Goal: Information Seeking & Learning: Learn about a topic

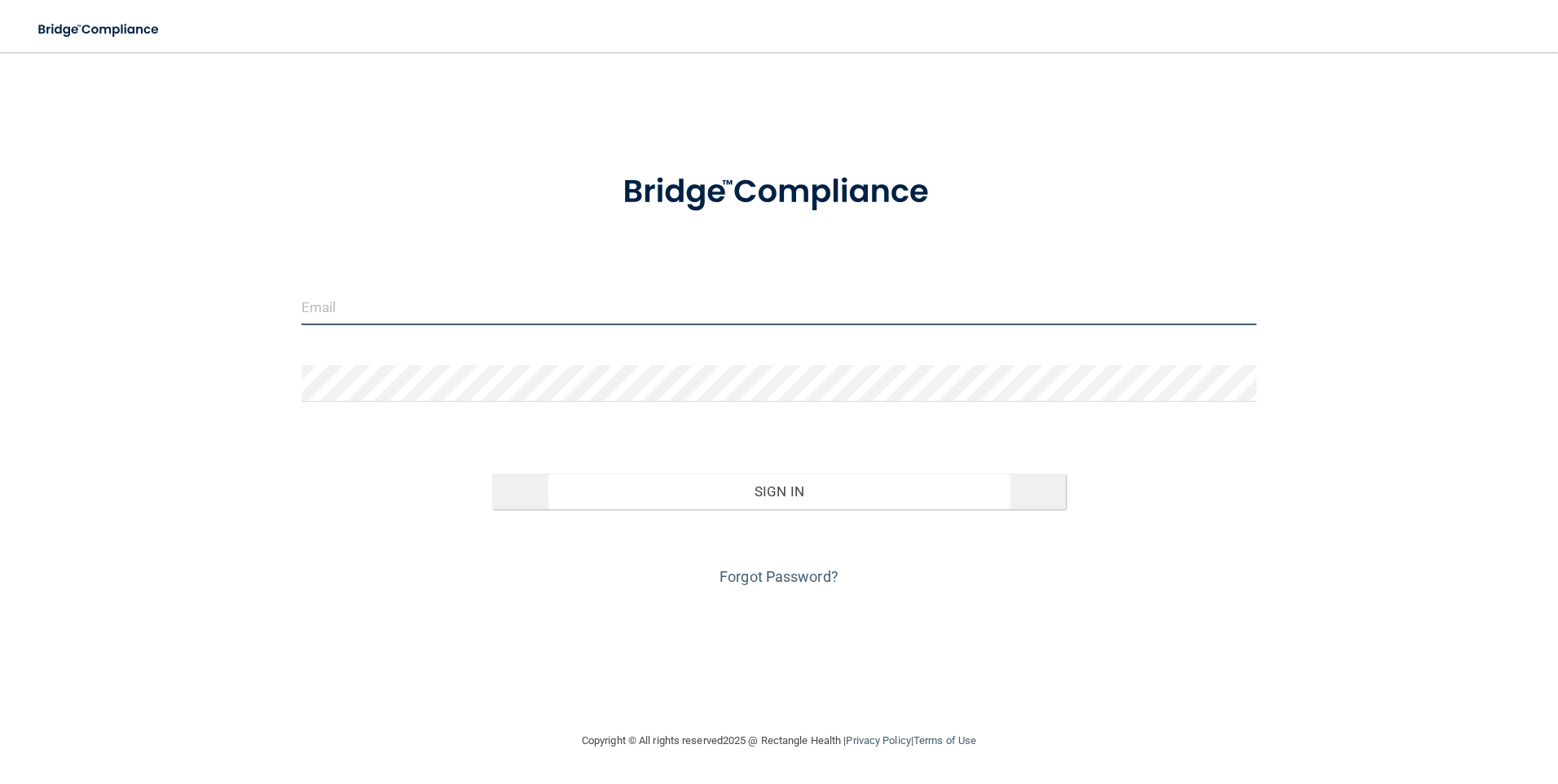
type input "[EMAIL_ADDRESS][DOMAIN_NAME]"
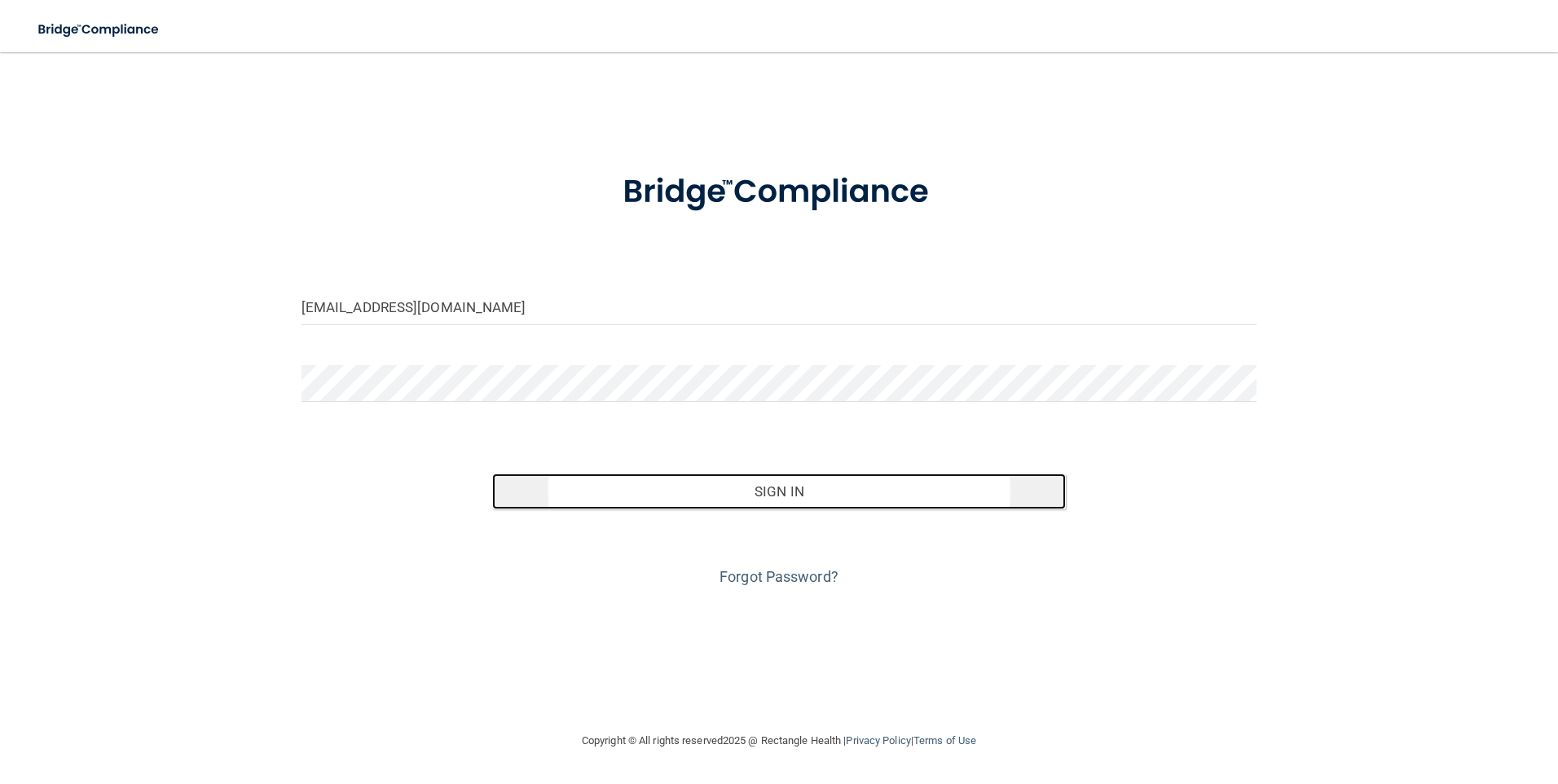
click at [777, 489] on button "Sign In" at bounding box center [779, 491] width 574 height 36
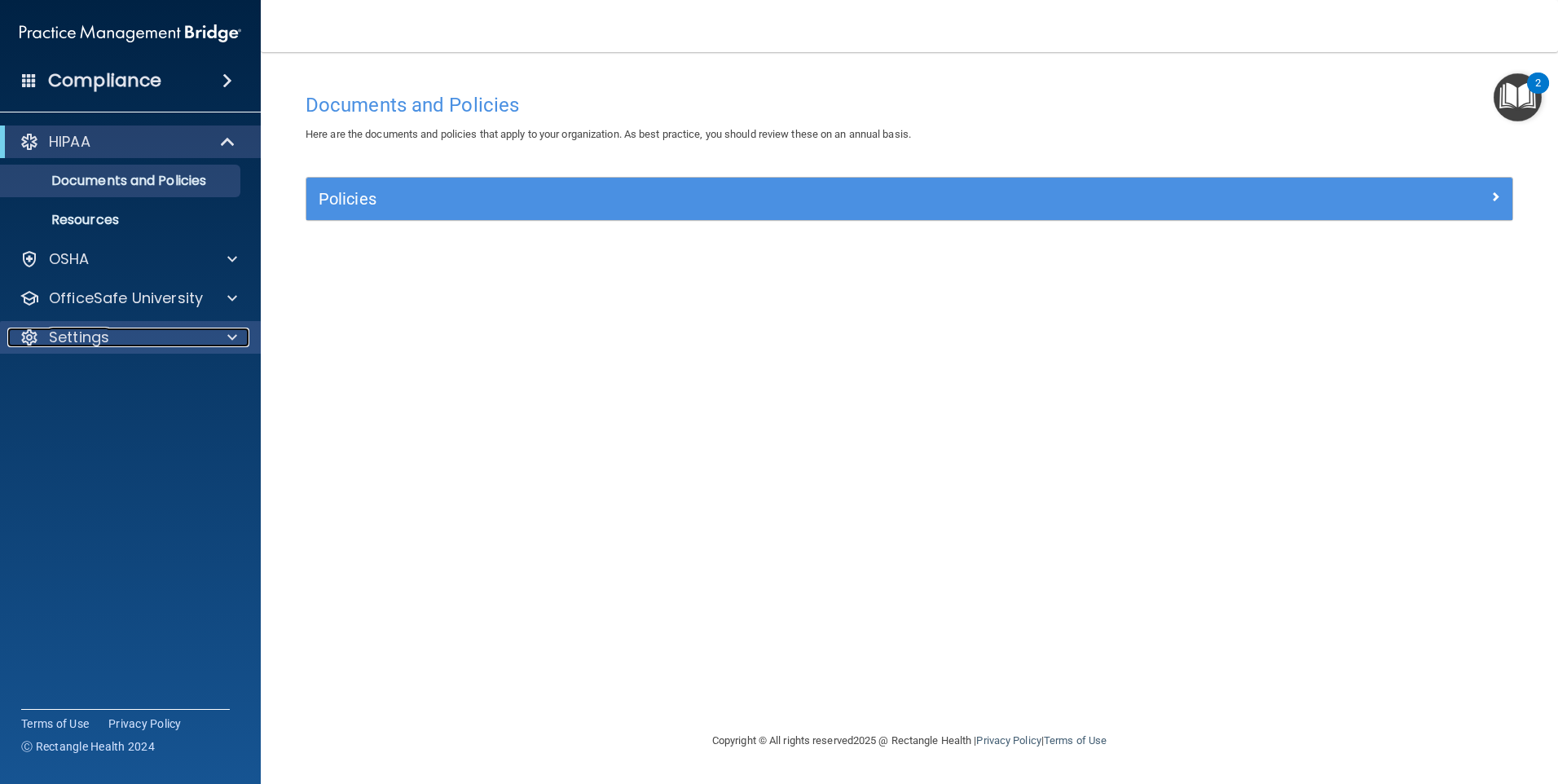
click at [111, 336] on div "Settings" at bounding box center [109, 337] width 202 height 19
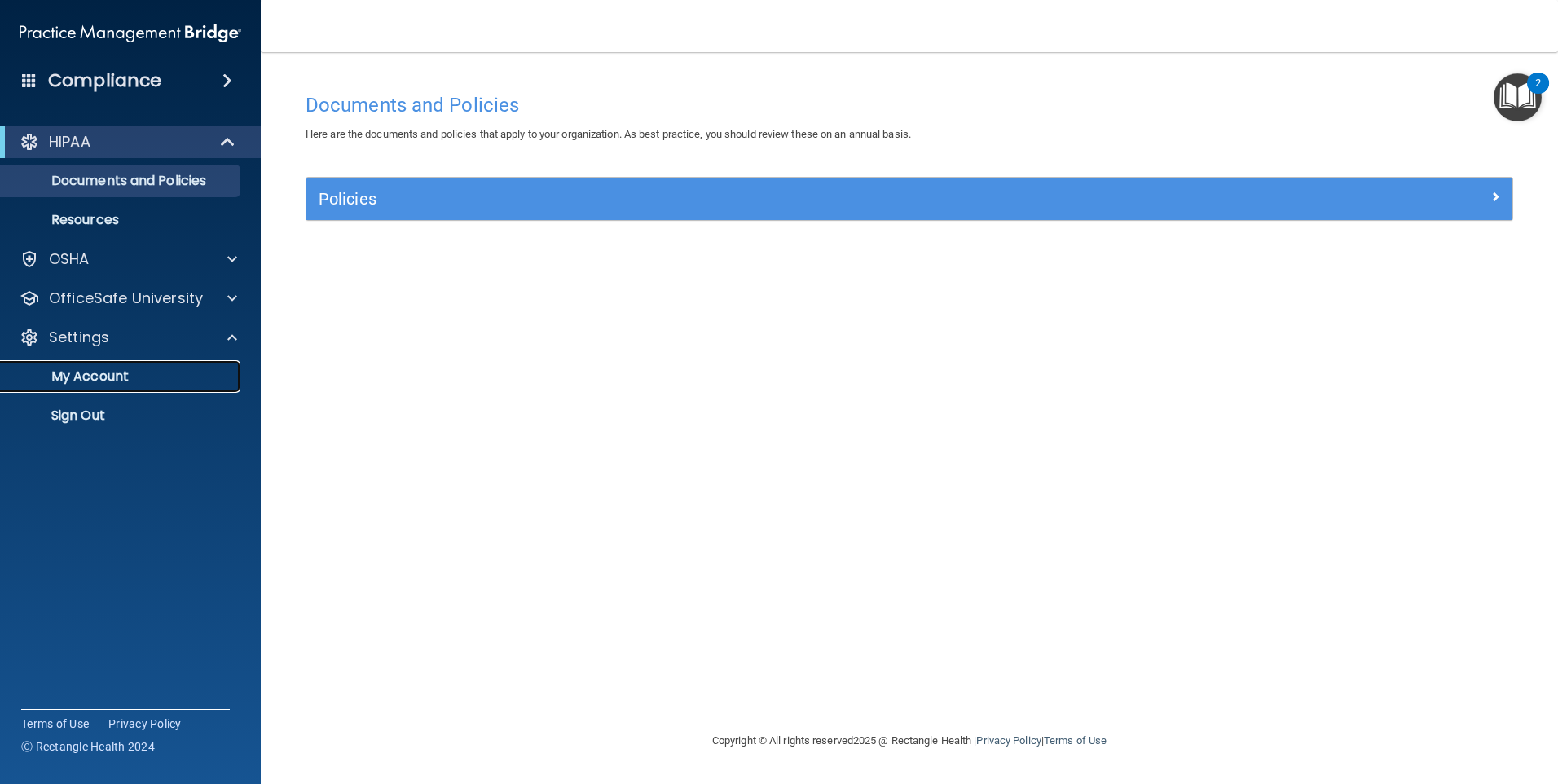
click at [116, 381] on p "My Account" at bounding box center [121, 376] width 222 height 16
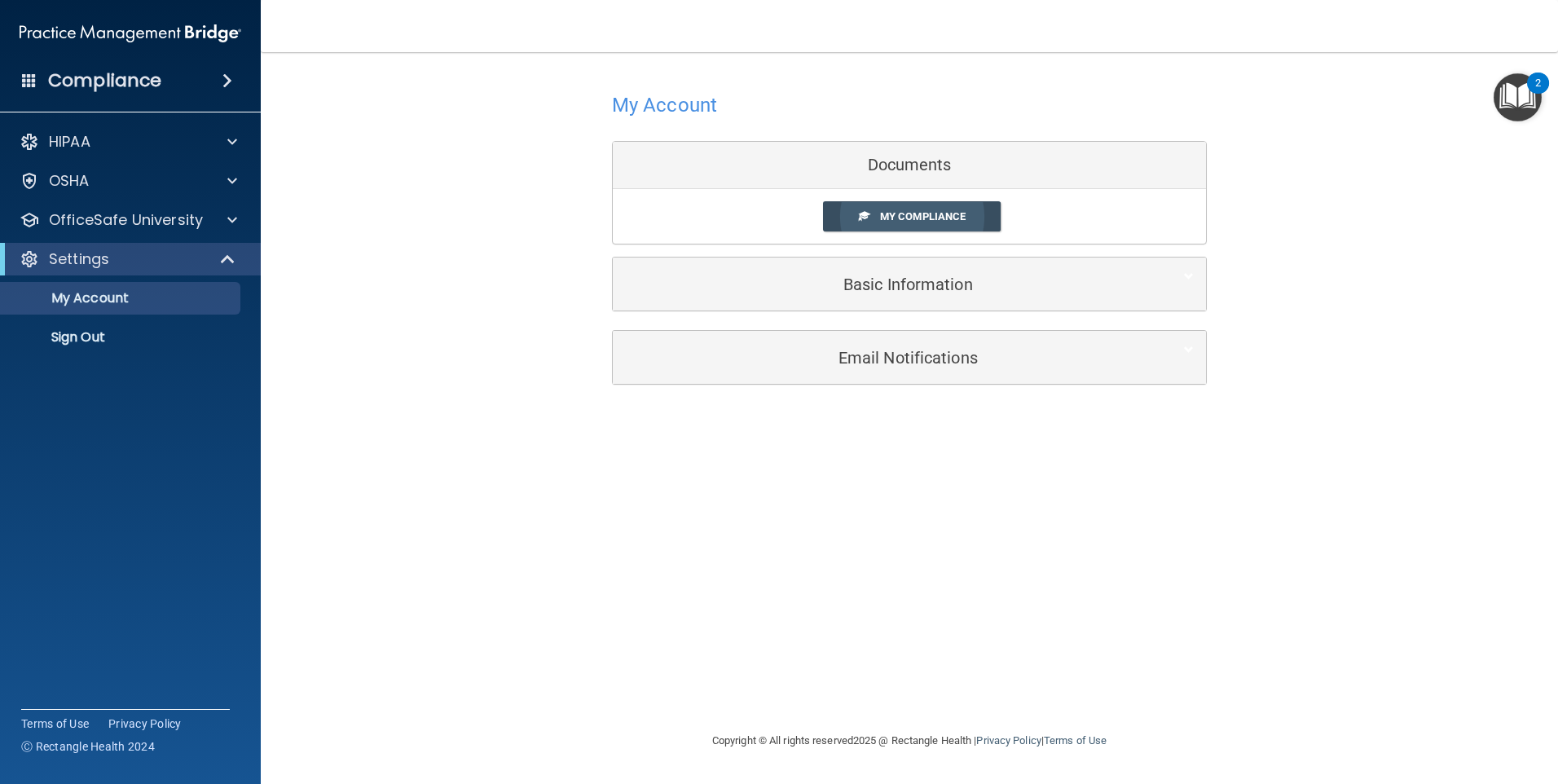
click at [838, 207] on link "My Compliance" at bounding box center [911, 215] width 178 height 30
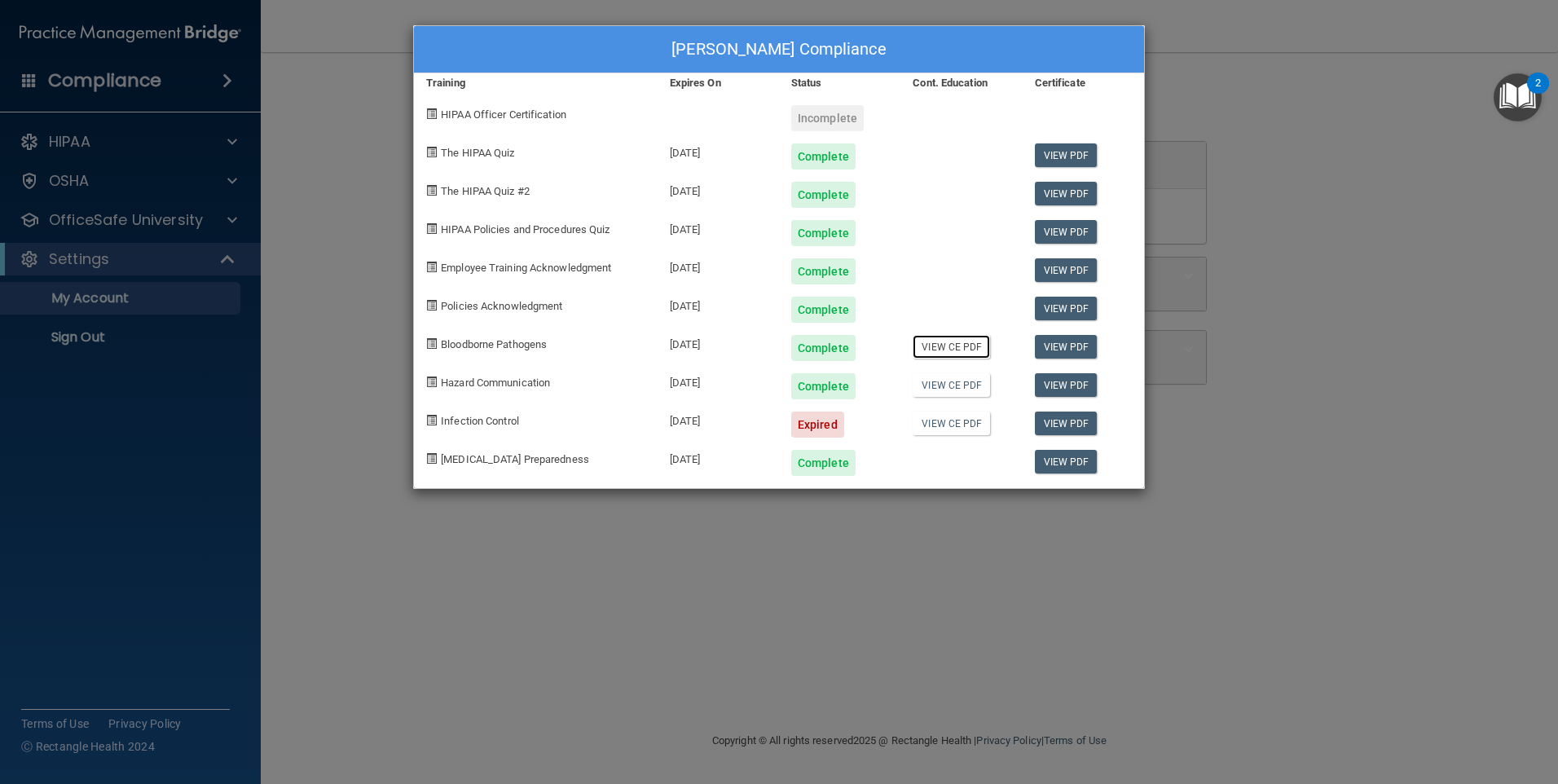
click at [941, 346] on link "View CE PDF" at bounding box center [952, 346] width 77 height 24
click at [941, 387] on link "View CE PDF" at bounding box center [952, 385] width 77 height 24
click at [961, 428] on link "View CE PDF" at bounding box center [952, 423] width 77 height 24
